Goal: Transaction & Acquisition: Download file/media

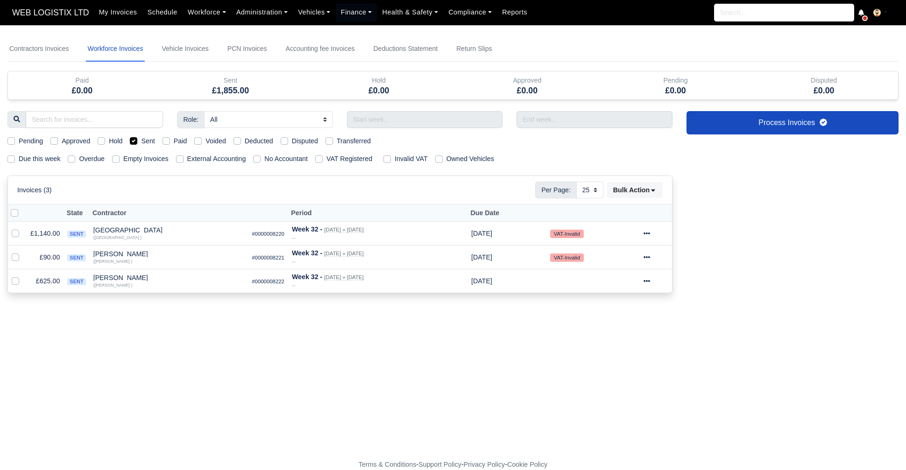
select select "25"
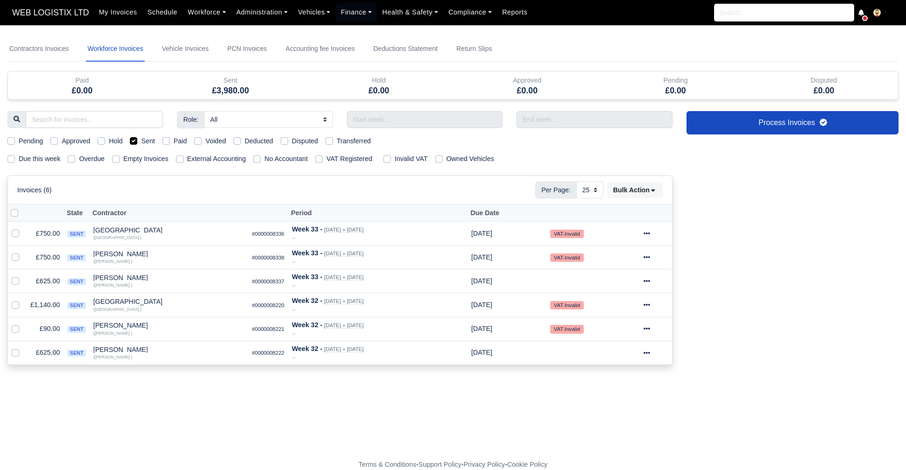
select select "25"
click at [39, 41] on link "Contractors Invoices" at bounding box center [38, 48] width 63 height 25
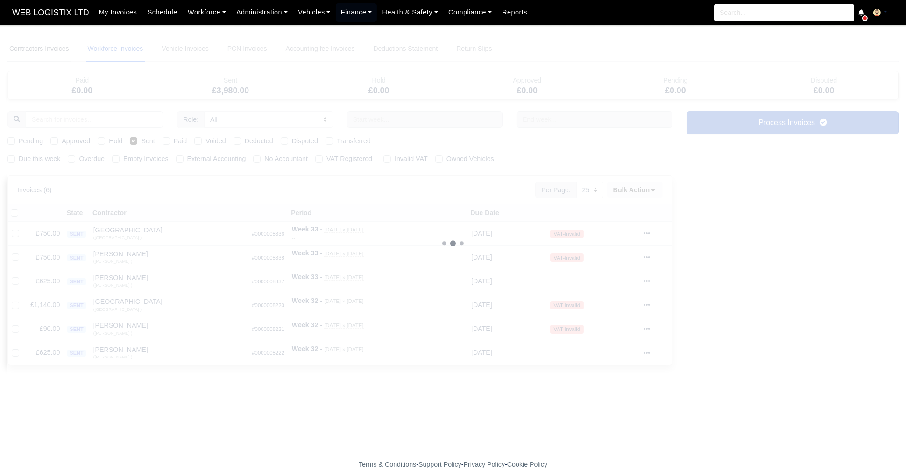
select select
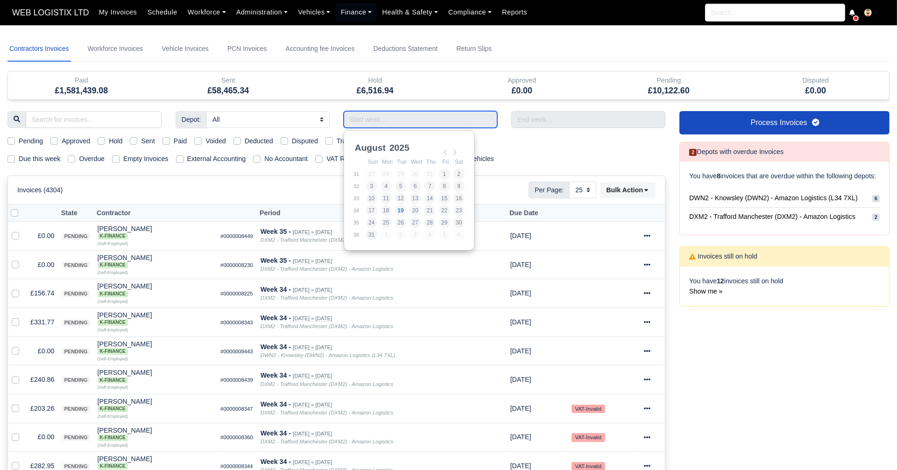
click at [395, 121] on input "Use the arrow keys to pick a date" at bounding box center [421, 119] width 154 height 17
type input "03/08/2025 - 09/08/2025"
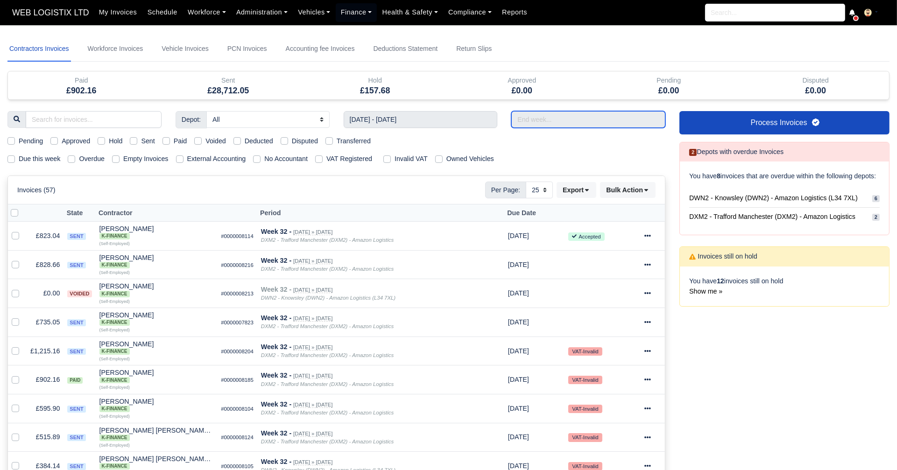
click at [526, 122] on input "text" at bounding box center [588, 119] width 154 height 17
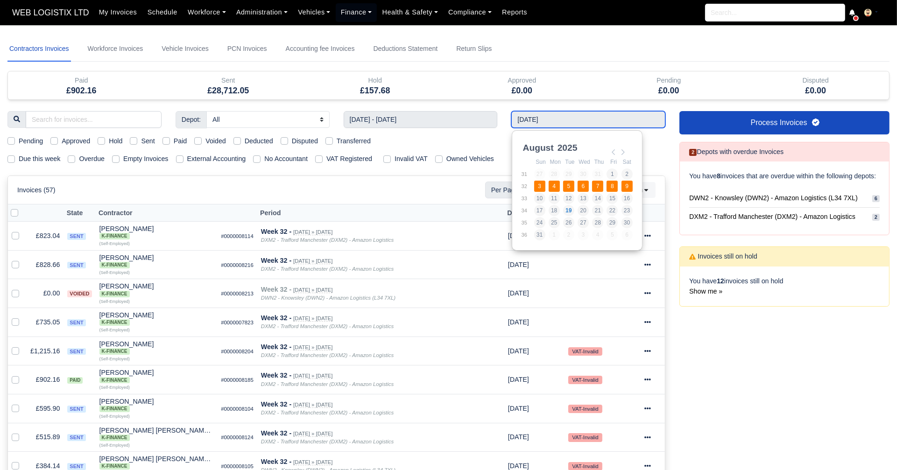
type input "03/08/2025 - 09/08/2025"
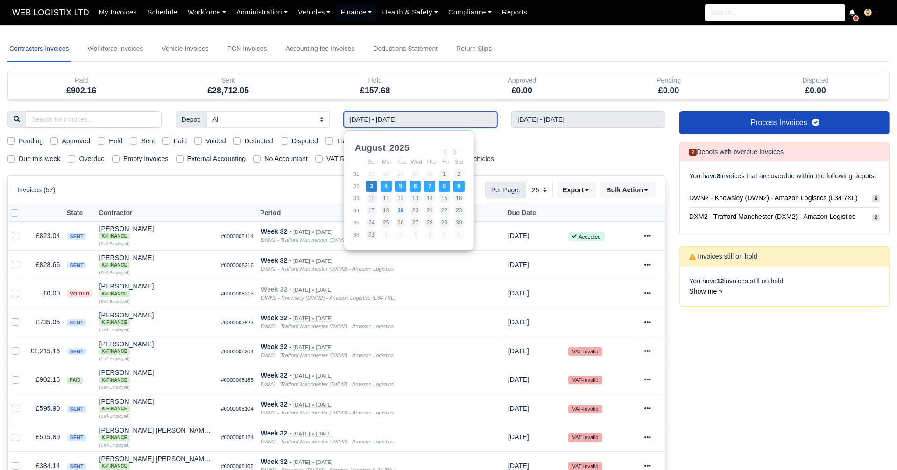
click at [384, 118] on input "03/08/2025 - 09/08/2025" at bounding box center [421, 119] width 154 height 17
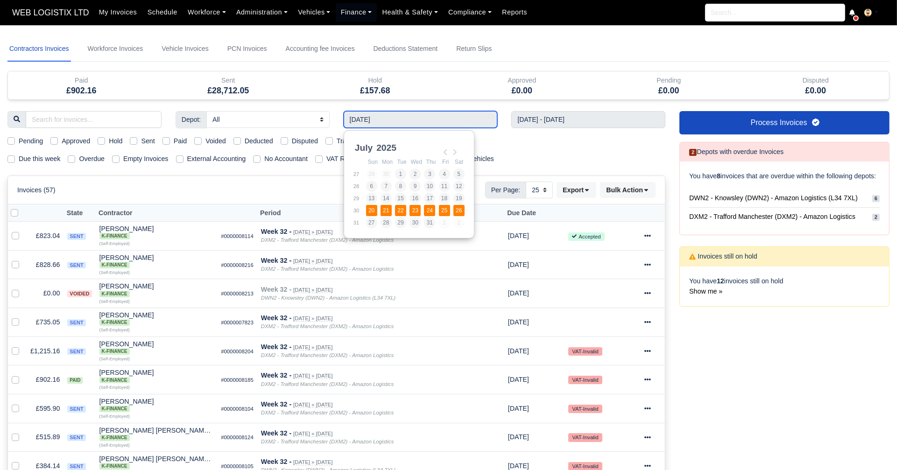
type input "20/07/2025 - 26/07/2025"
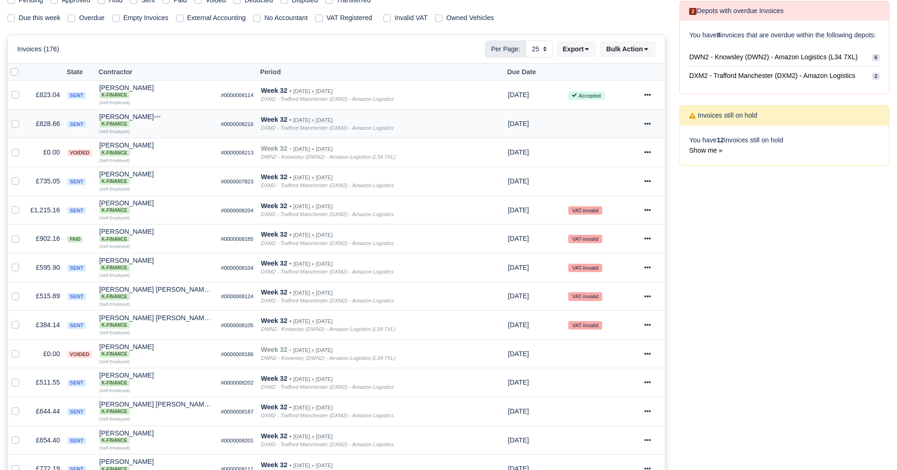
scroll to position [141, 0]
click at [543, 49] on select "10 25 50" at bounding box center [539, 48] width 27 height 17
select select "50"
click at [527, 40] on select "10 25 50" at bounding box center [539, 48] width 27 height 17
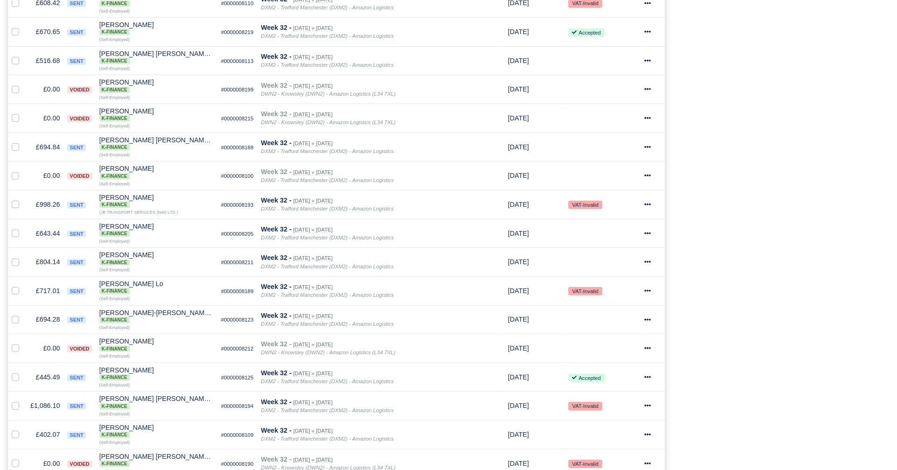
scroll to position [837, 0]
click at [650, 203] on icon at bounding box center [647, 204] width 7 height 2
click at [625, 342] on link "Print" at bounding box center [618, 349] width 83 height 14
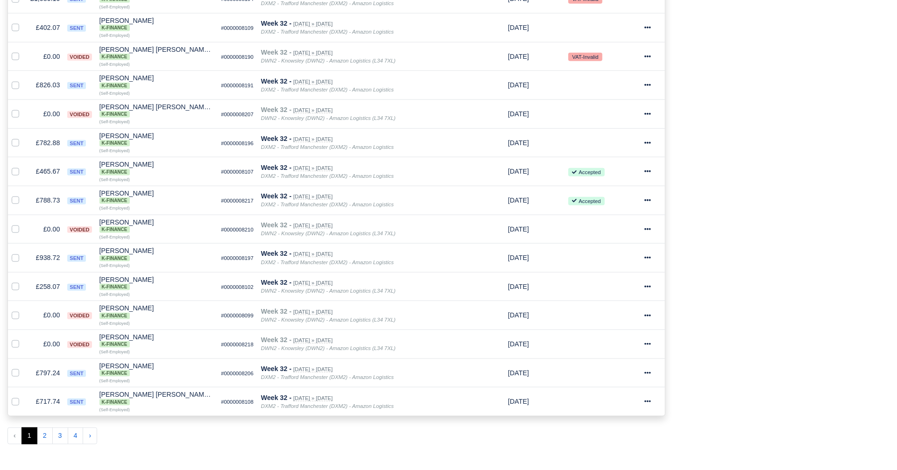
scroll to position [1247, 0]
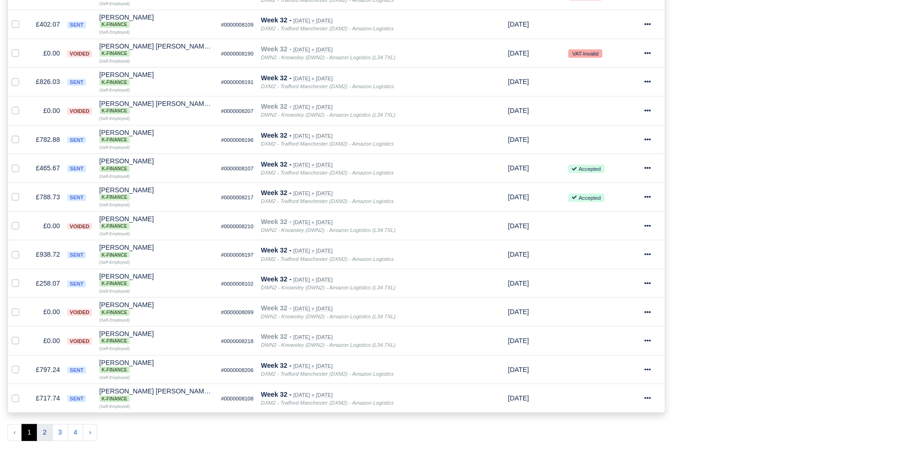
click at [48, 424] on button "2" at bounding box center [45, 432] width 16 height 17
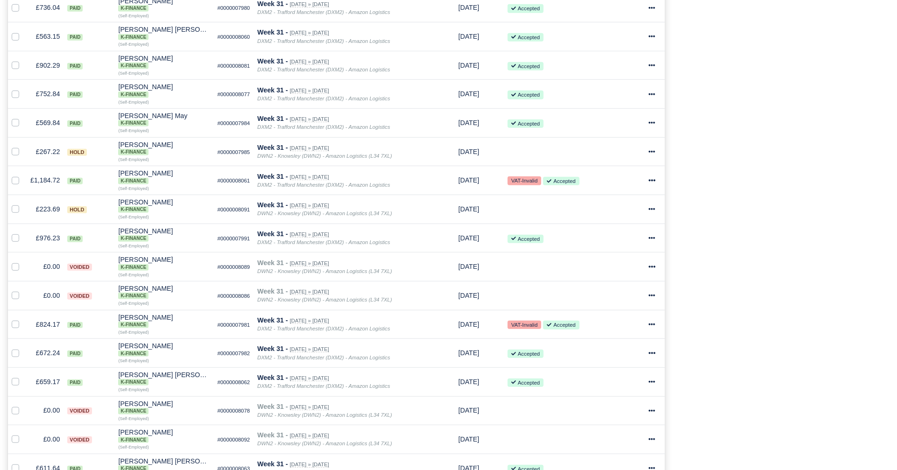
scroll to position [747, 0]
click at [651, 233] on icon at bounding box center [651, 236] width 7 height 7
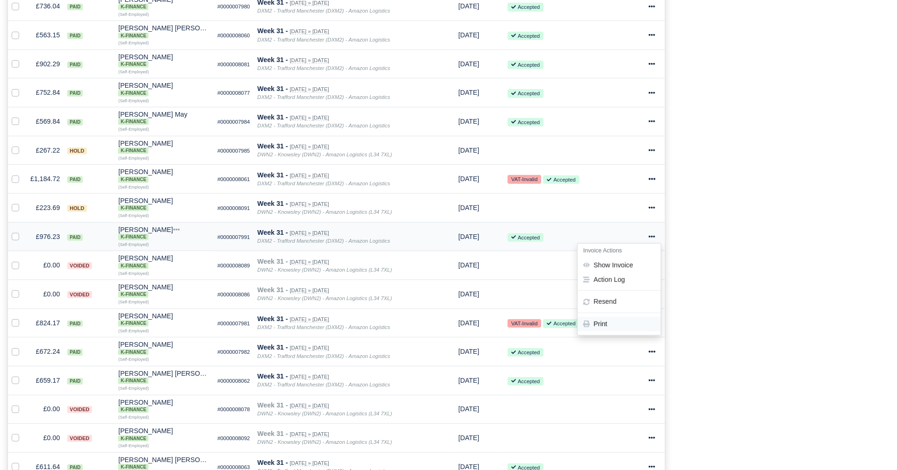
click at [620, 317] on link "Print" at bounding box center [618, 324] width 83 height 14
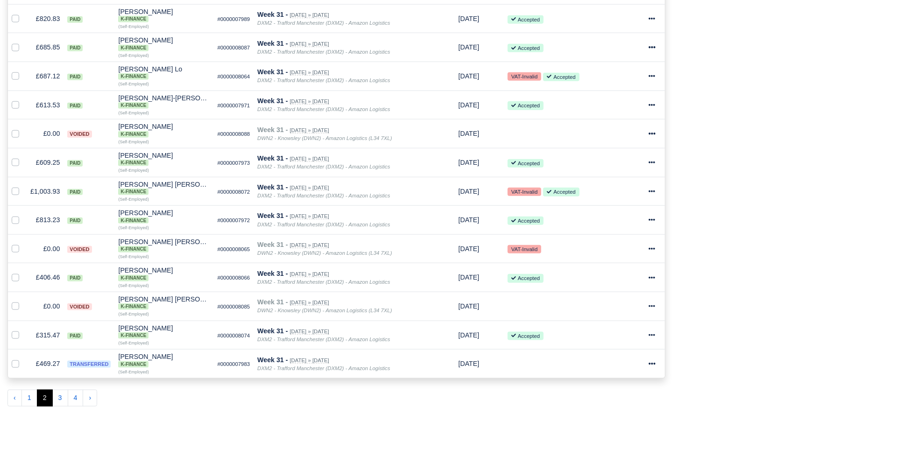
scroll to position [1284, 0]
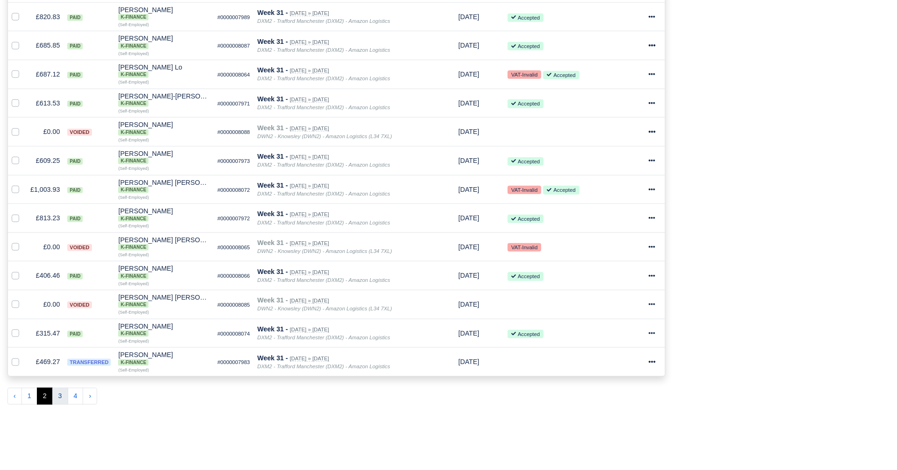
click at [58, 388] on button "3" at bounding box center [60, 396] width 16 height 17
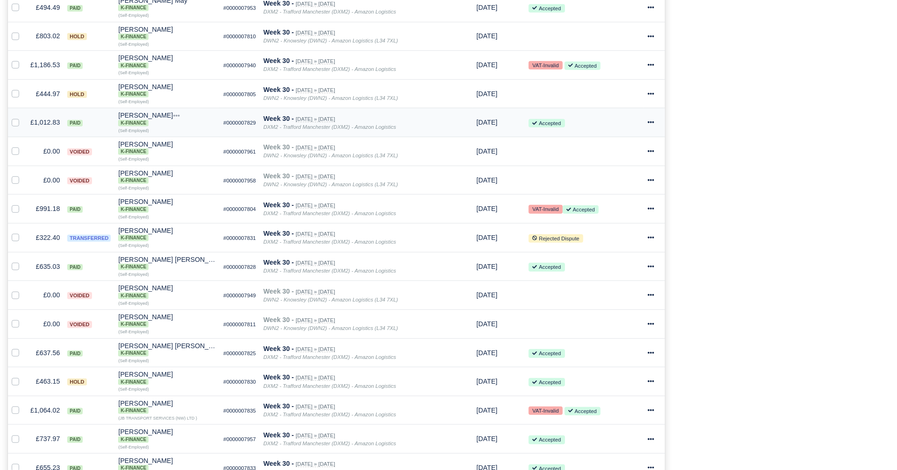
scroll to position [1122, 0]
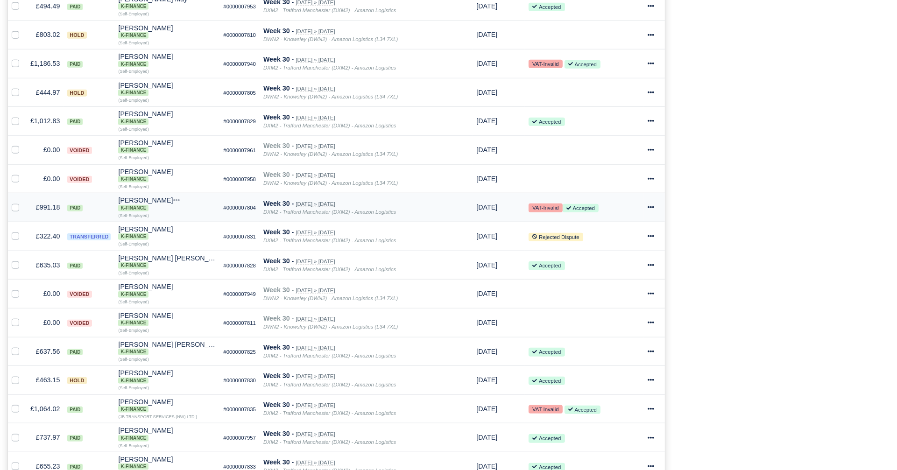
click at [650, 204] on icon at bounding box center [650, 207] width 7 height 7
click at [639, 288] on link "Print" at bounding box center [618, 295] width 83 height 14
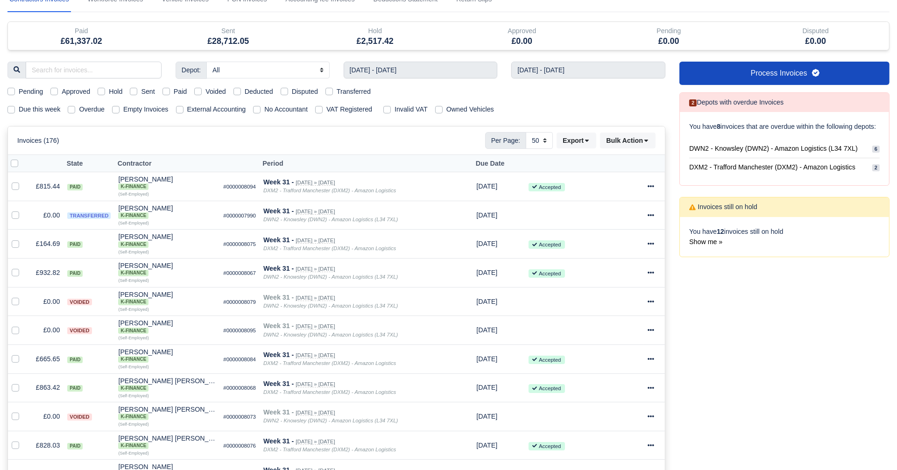
scroll to position [0, 0]
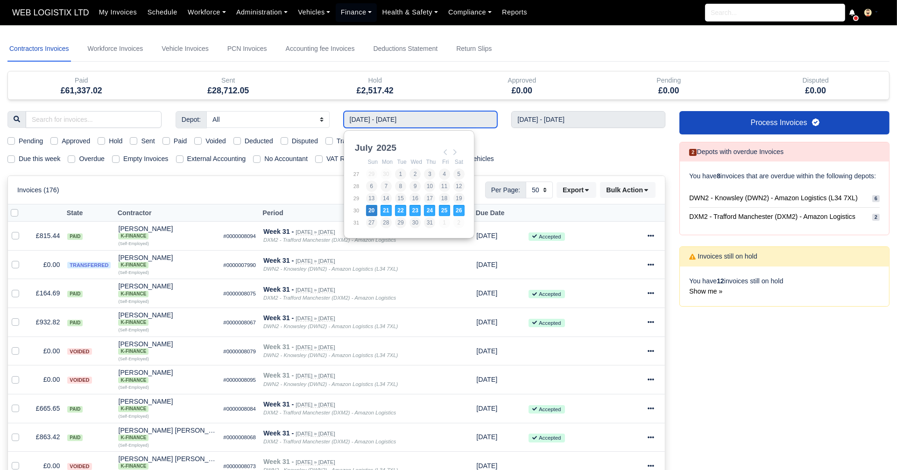
click at [426, 117] on input "20/07/2025 - 26/07/2025" at bounding box center [421, 119] width 154 height 17
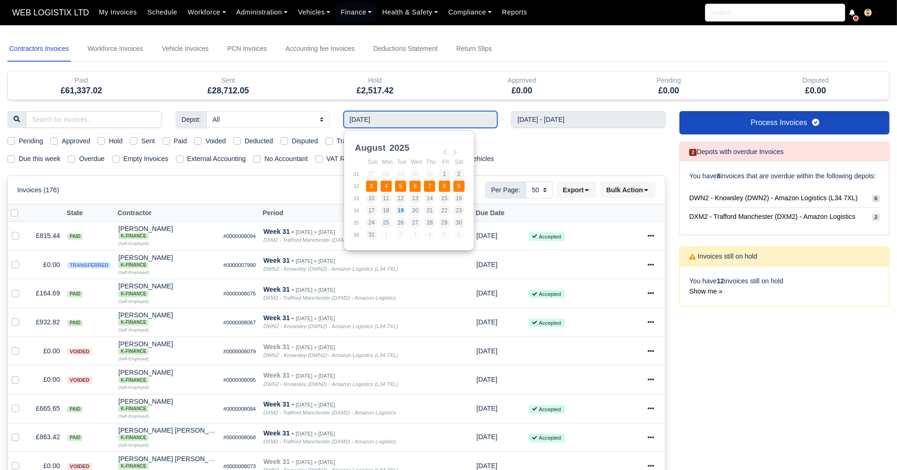
type input "03/08/2025 - 09/08/2025"
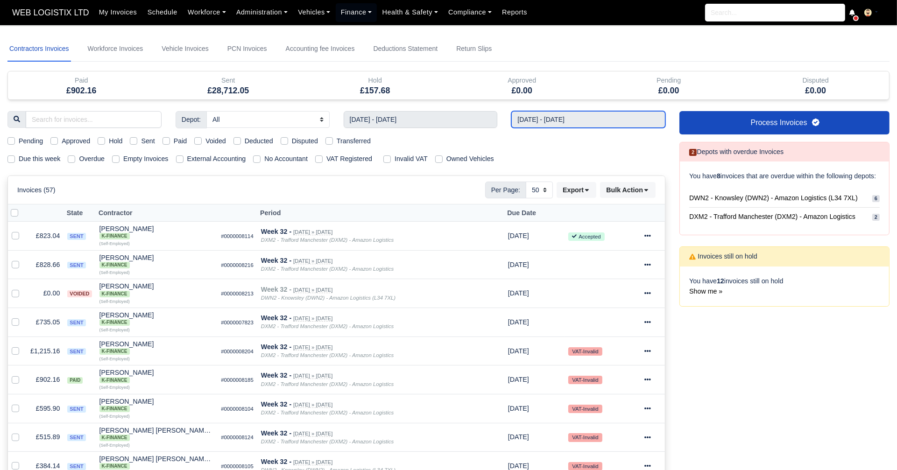
click at [558, 121] on input "03/08/2025 - 09/08/2025" at bounding box center [588, 119] width 154 height 17
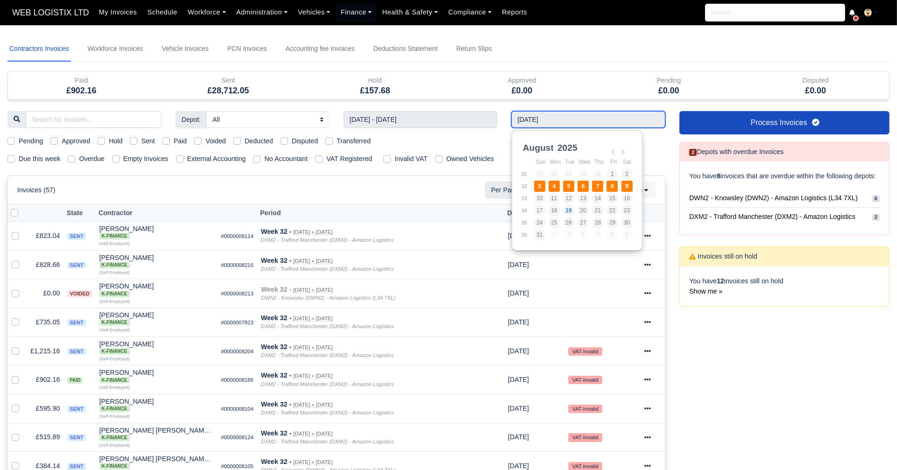
type input "03/08/2025 - 09/08/2025"
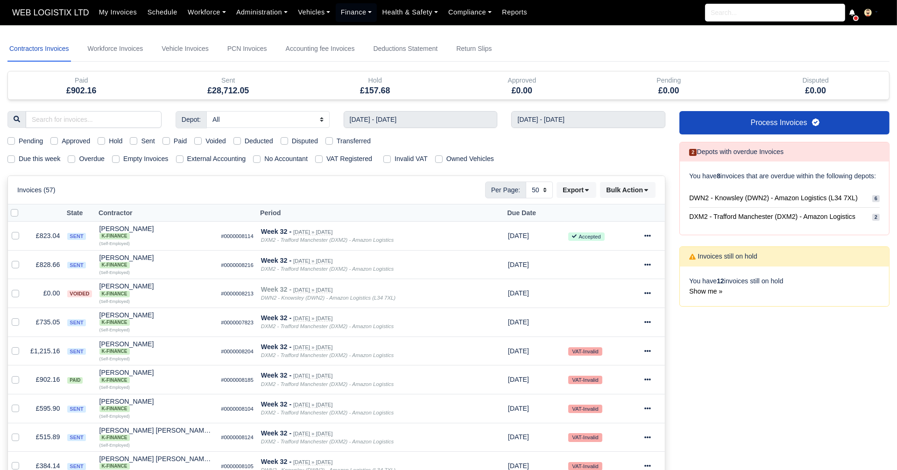
click at [141, 141] on label "Sent" at bounding box center [148, 141] width 14 height 11
click at [133, 141] on input "Sent" at bounding box center [133, 139] width 7 height 7
checkbox input "true"
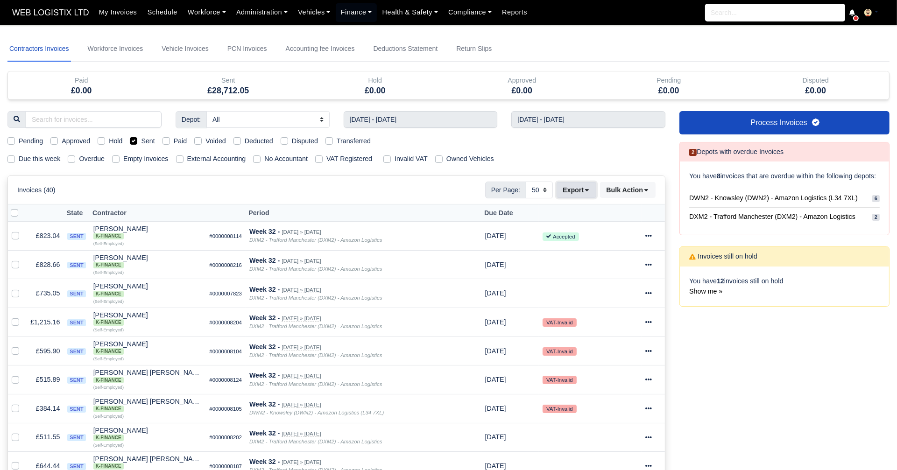
click at [591, 193] on button "Export" at bounding box center [576, 190] width 40 height 16
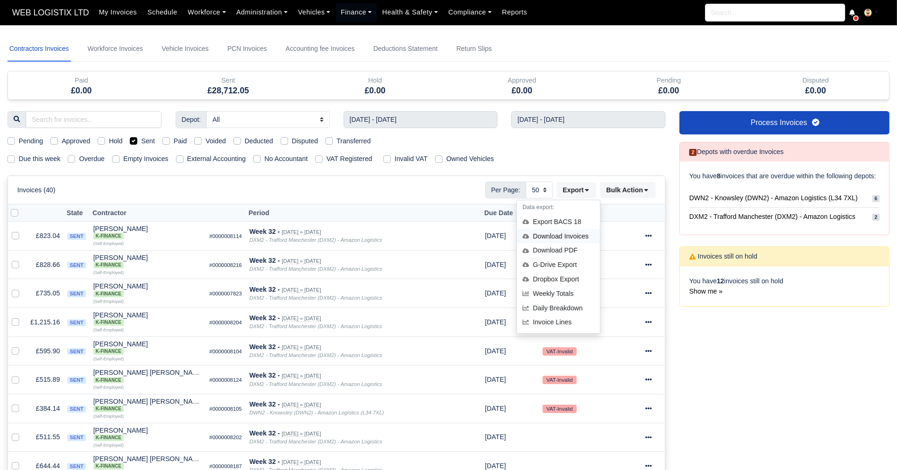
click at [565, 233] on div "Download Invoices" at bounding box center [558, 236] width 83 height 14
